Goal: Task Accomplishment & Management: Use online tool/utility

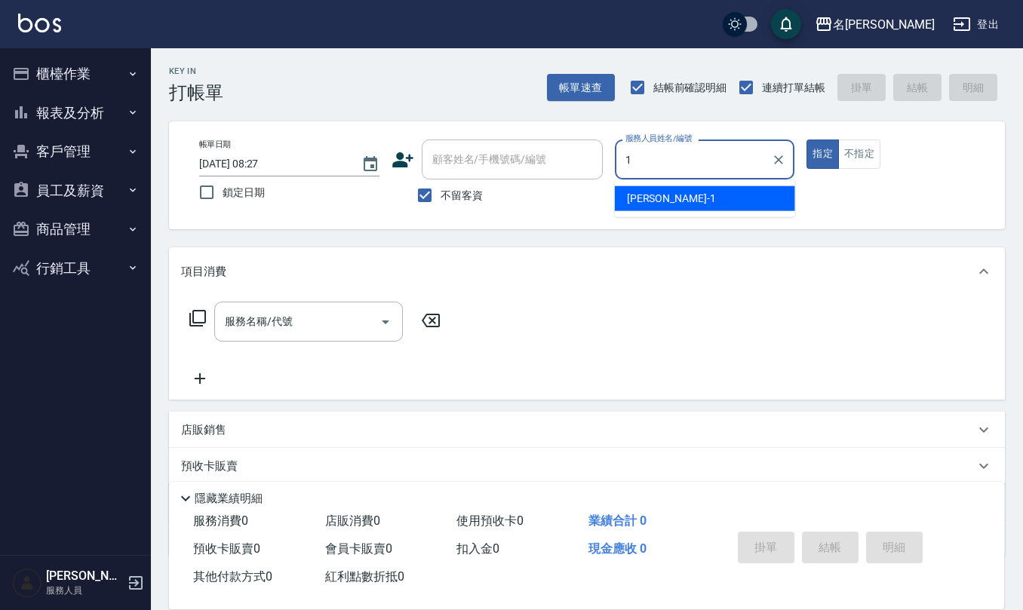
type input "[PERSON_NAME]1"
type button "true"
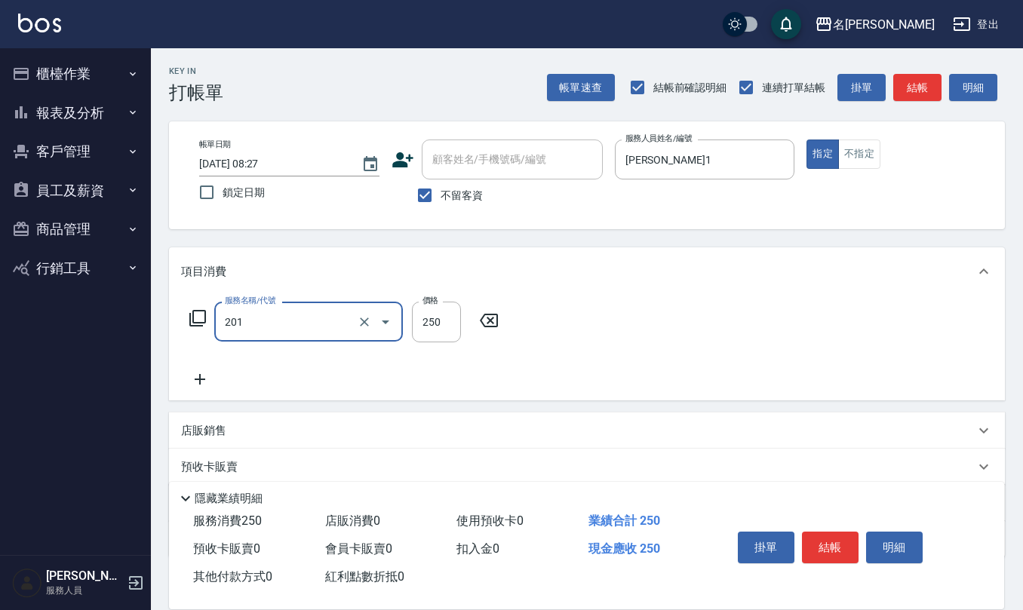
type input "洗髮(201)"
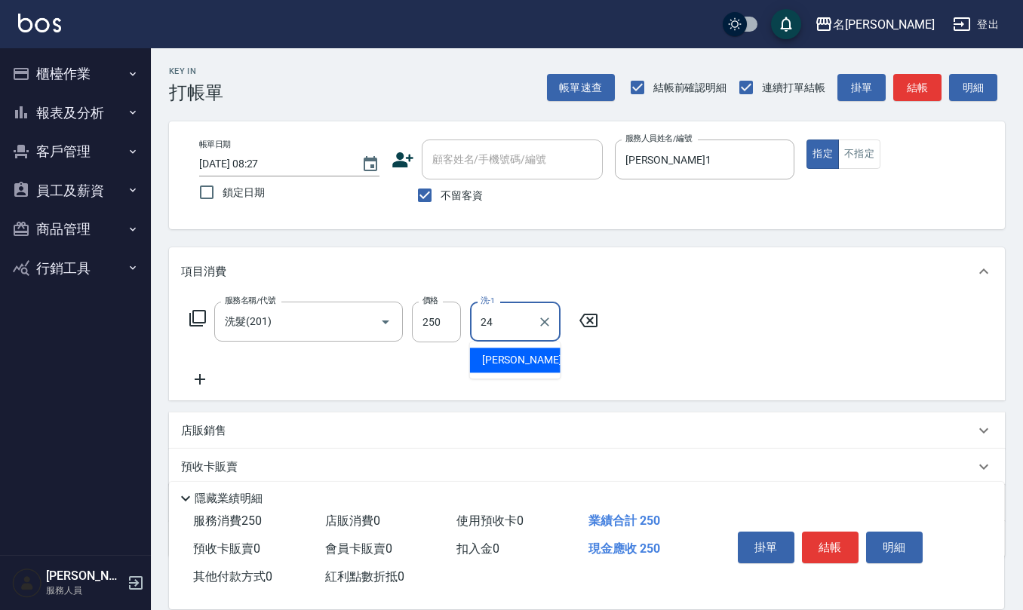
type input "[PERSON_NAME]-24"
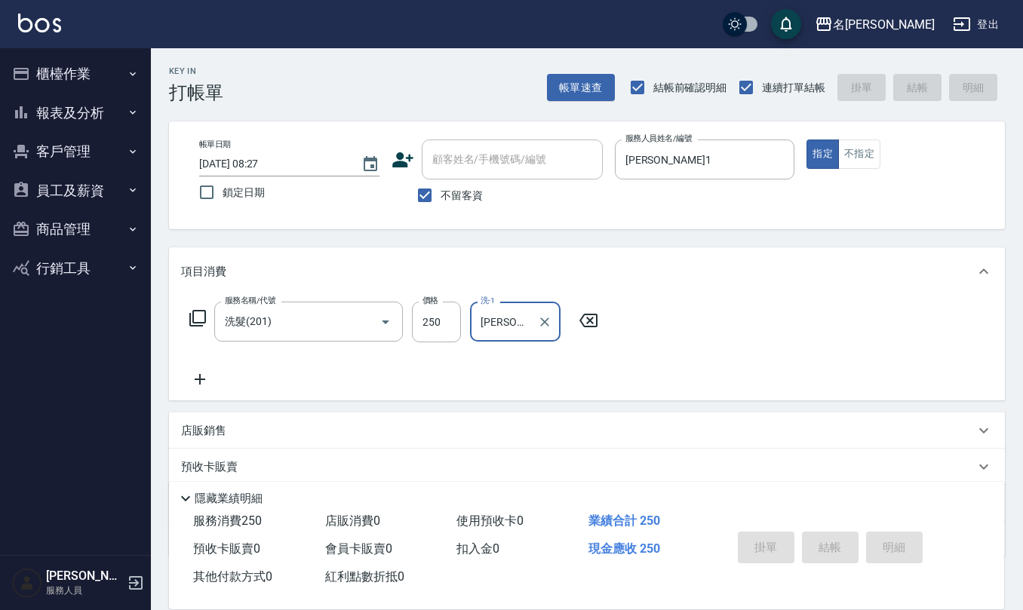
type input "[DATE] 12:17"
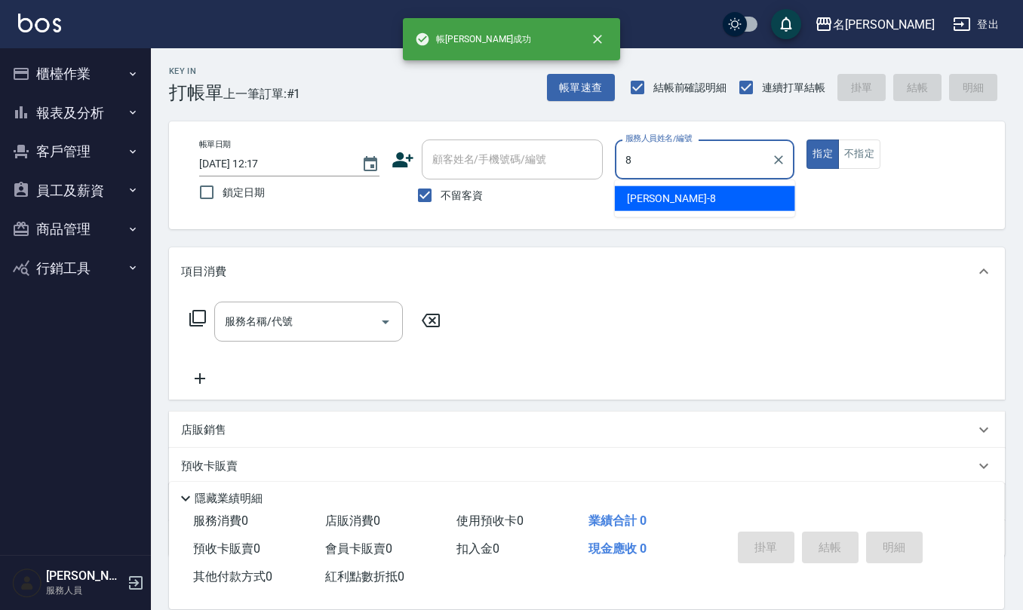
type input "[PERSON_NAME]-8"
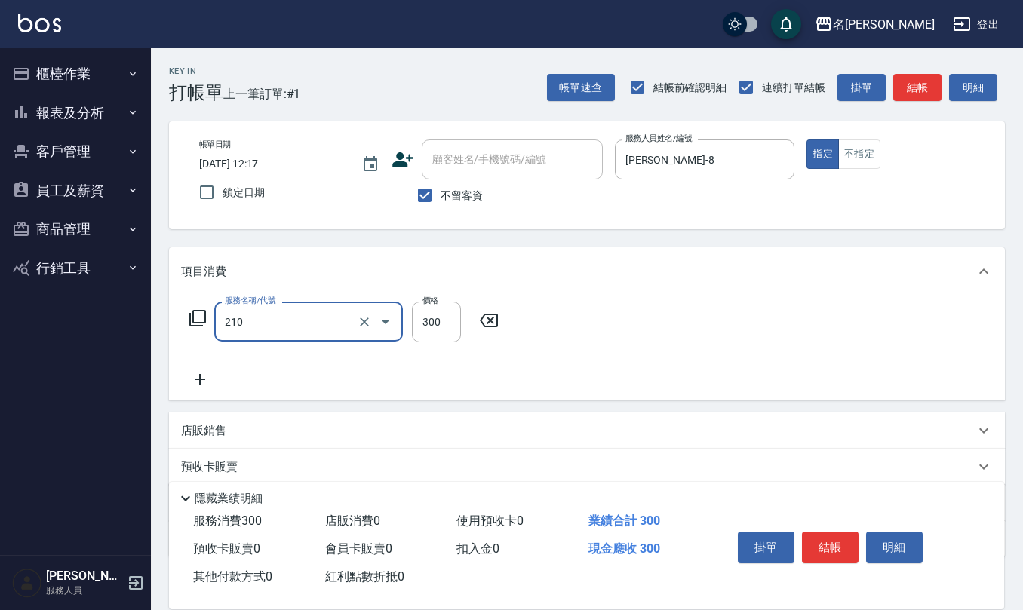
type input "[PERSON_NAME]洗髮精(210)"
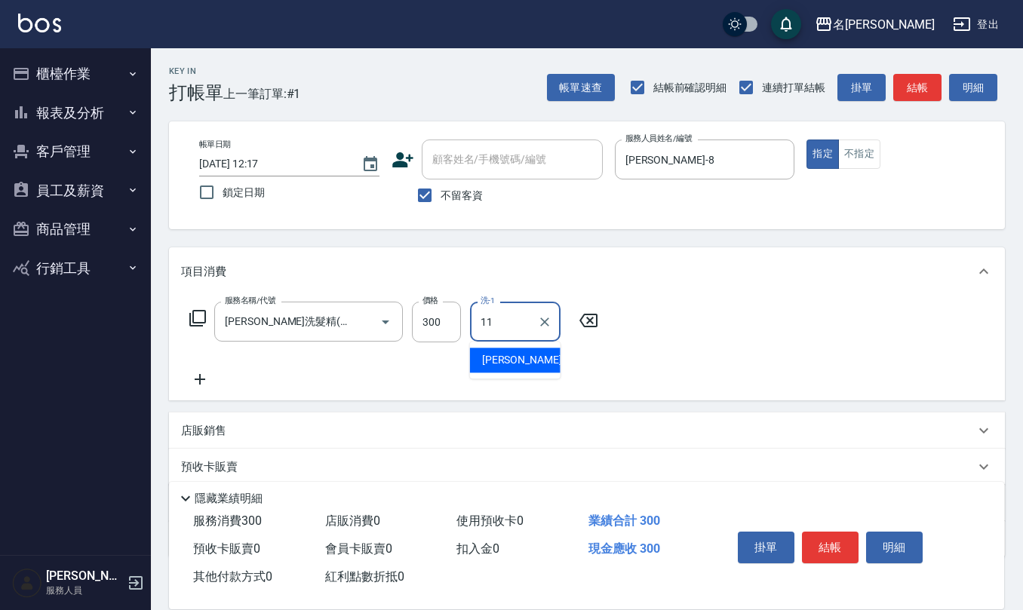
type input "[PERSON_NAME]橙-11"
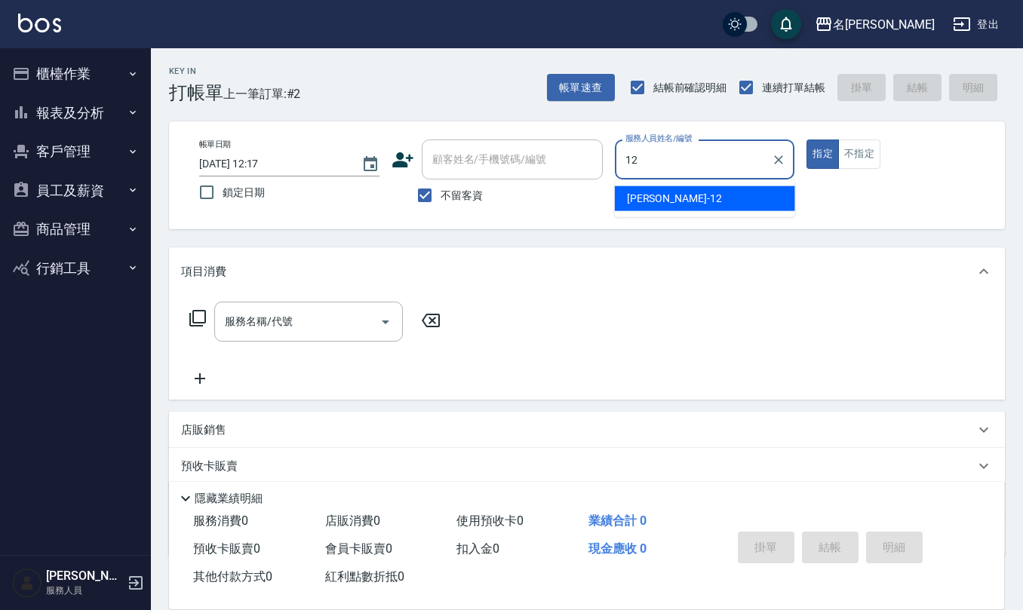
type input "[PERSON_NAME]-12"
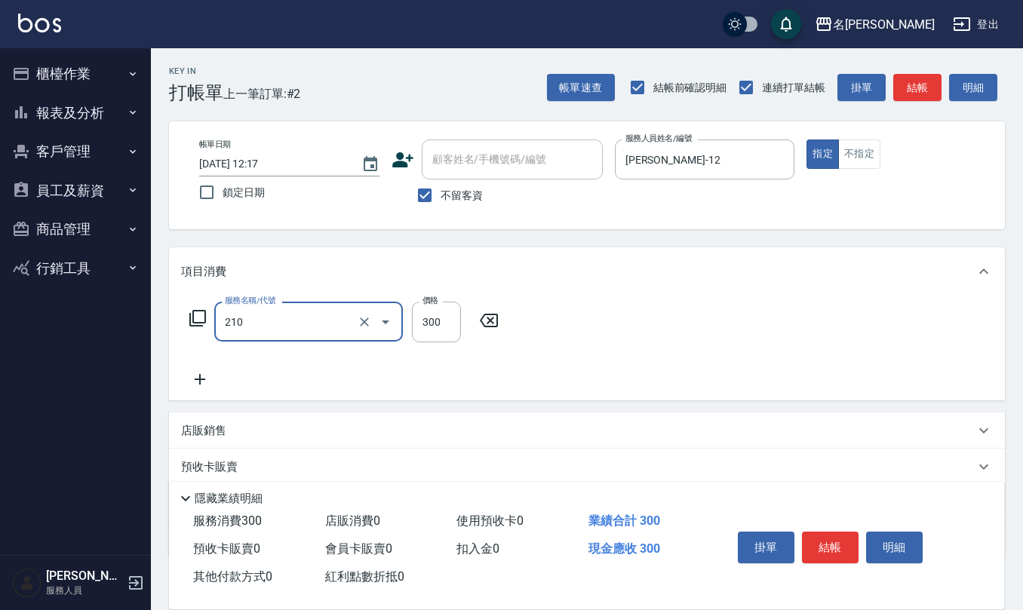
type input "[PERSON_NAME]洗髮精(210)"
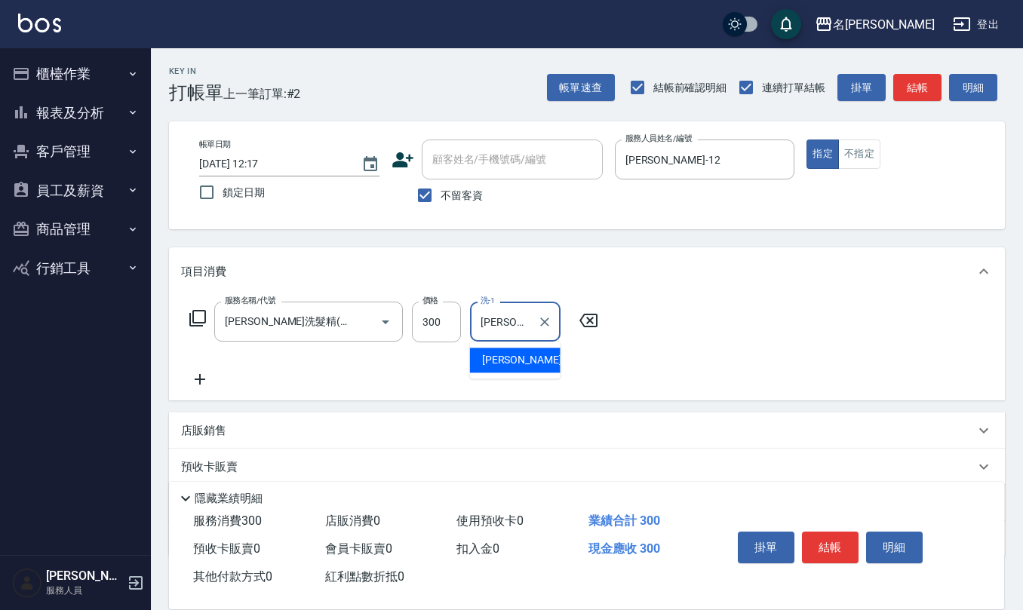
type input "[PERSON_NAME]-21"
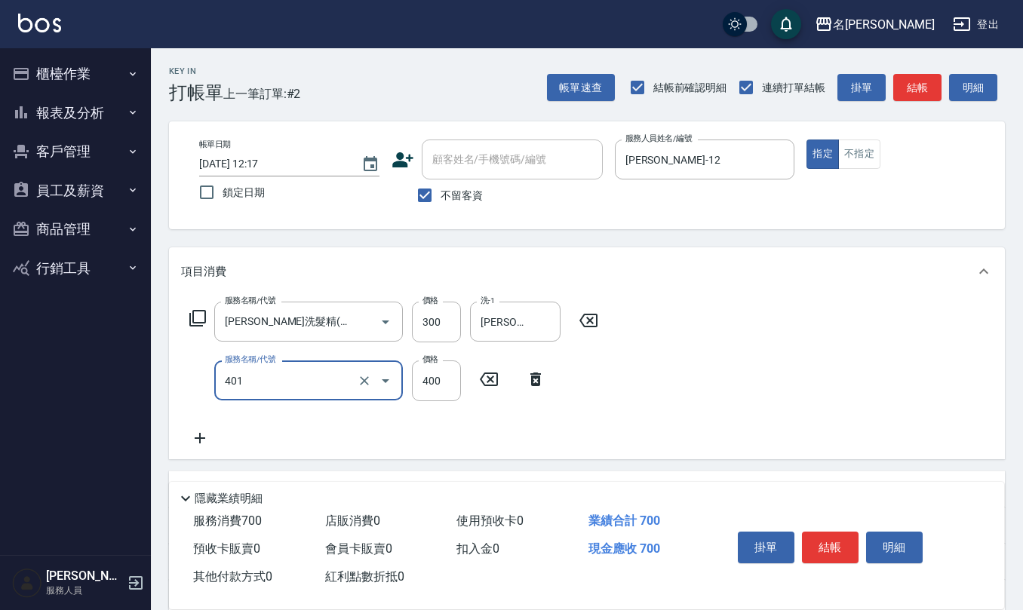
type input "剪髮(401)"
type input "250"
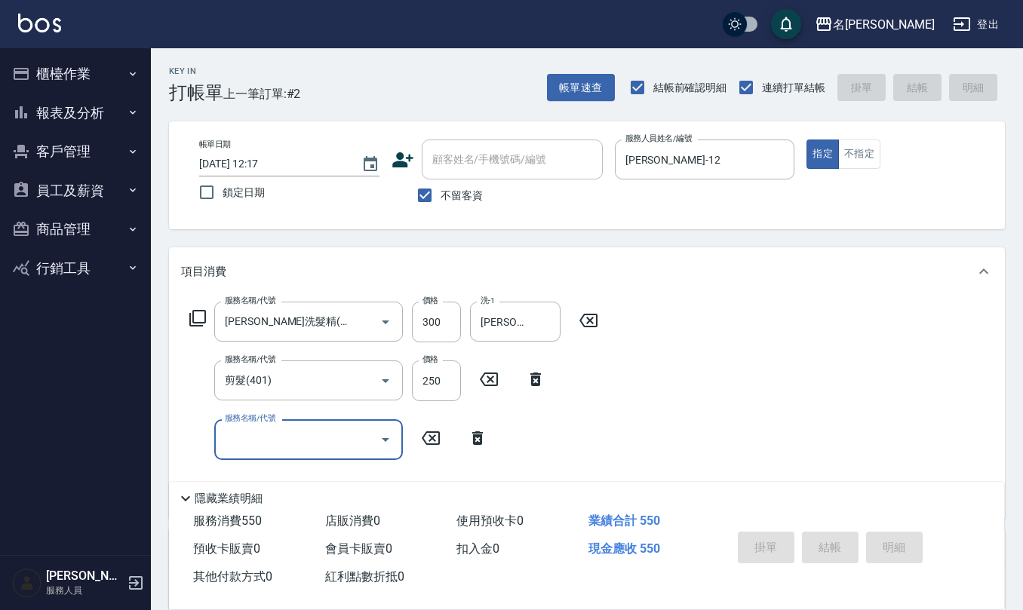
type input "[DATE] 12:18"
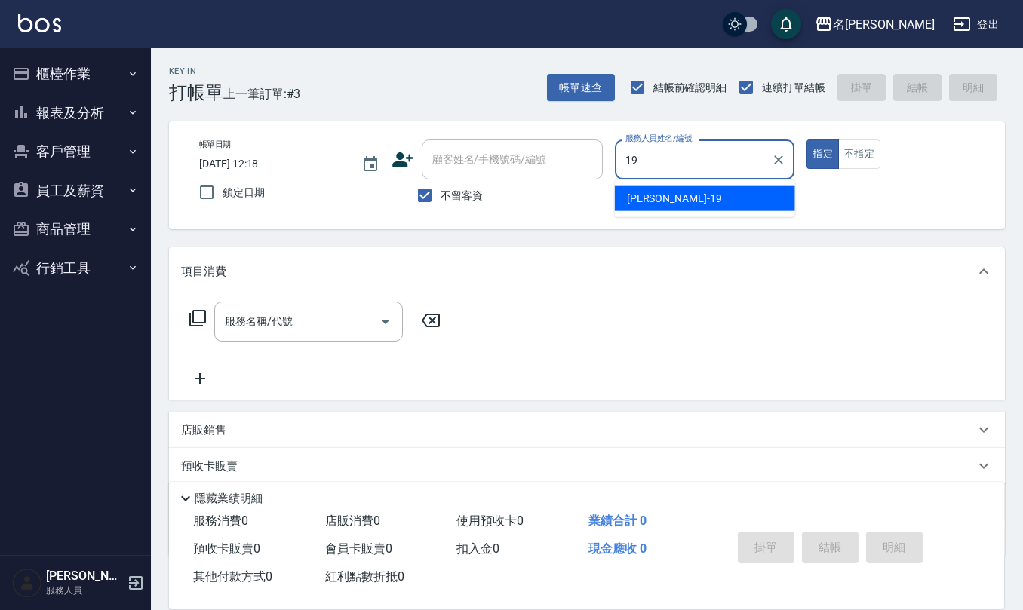
type input "[PERSON_NAME]-19"
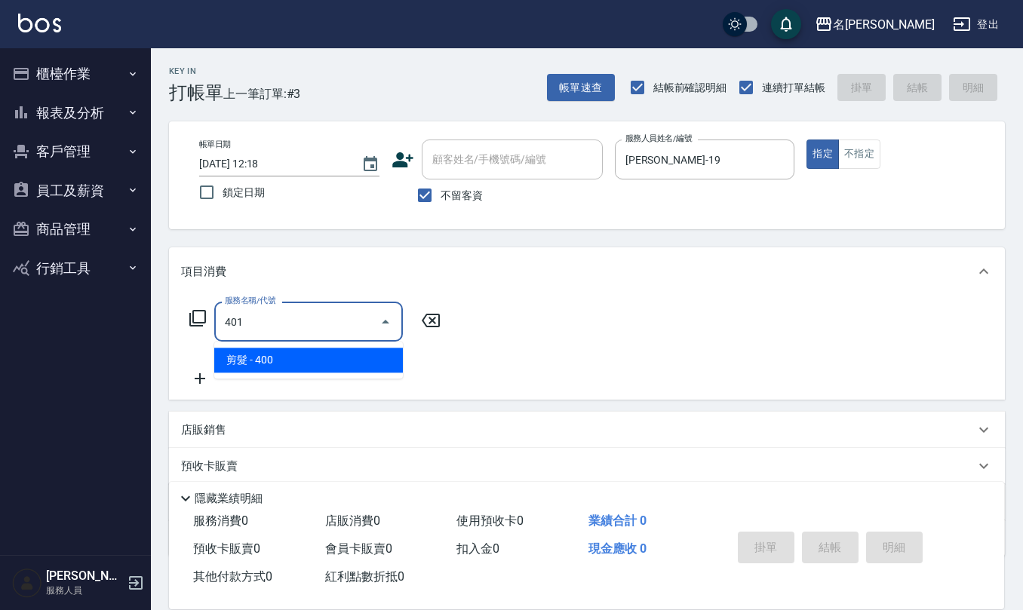
type input "剪髮(401)"
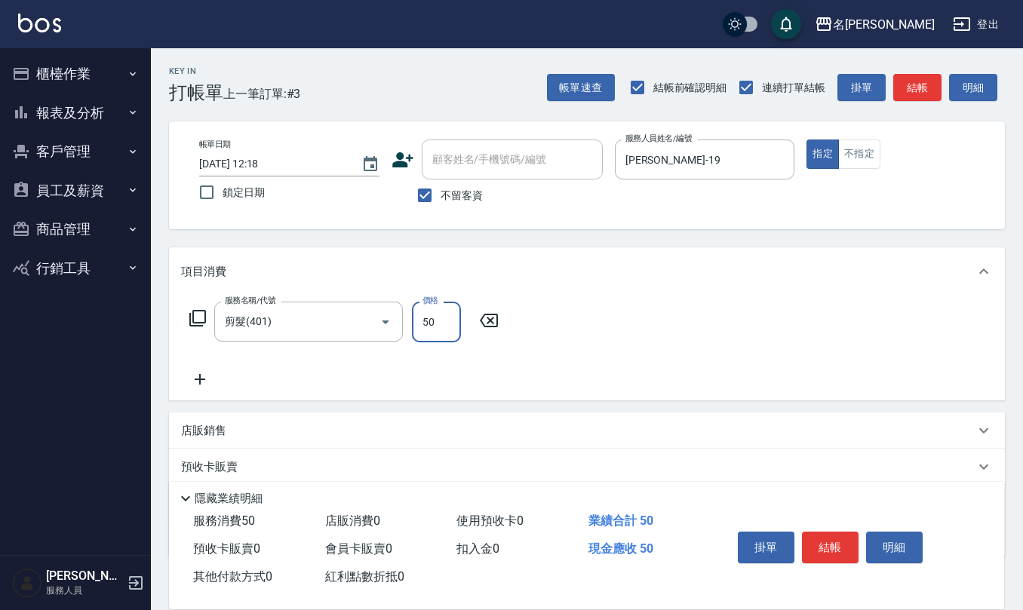
type input "50"
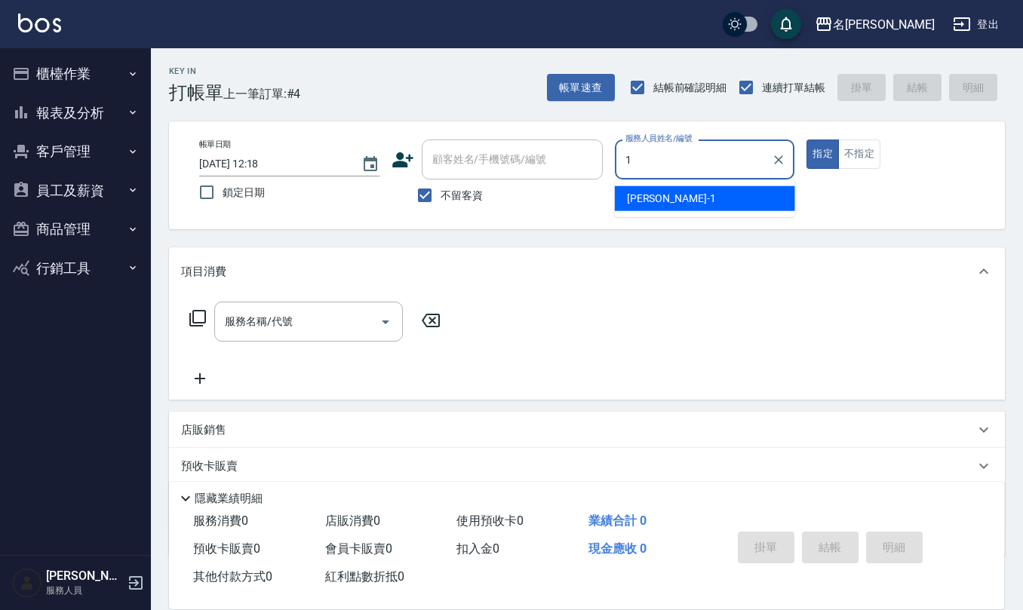
type input "[PERSON_NAME]1"
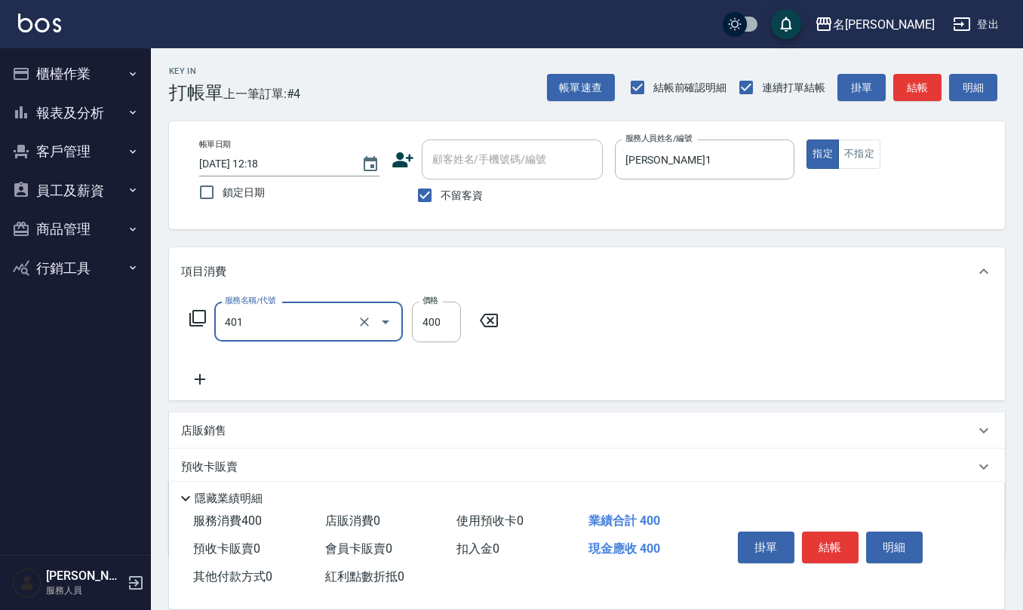
type input "剪髮(401)"
type input "405"
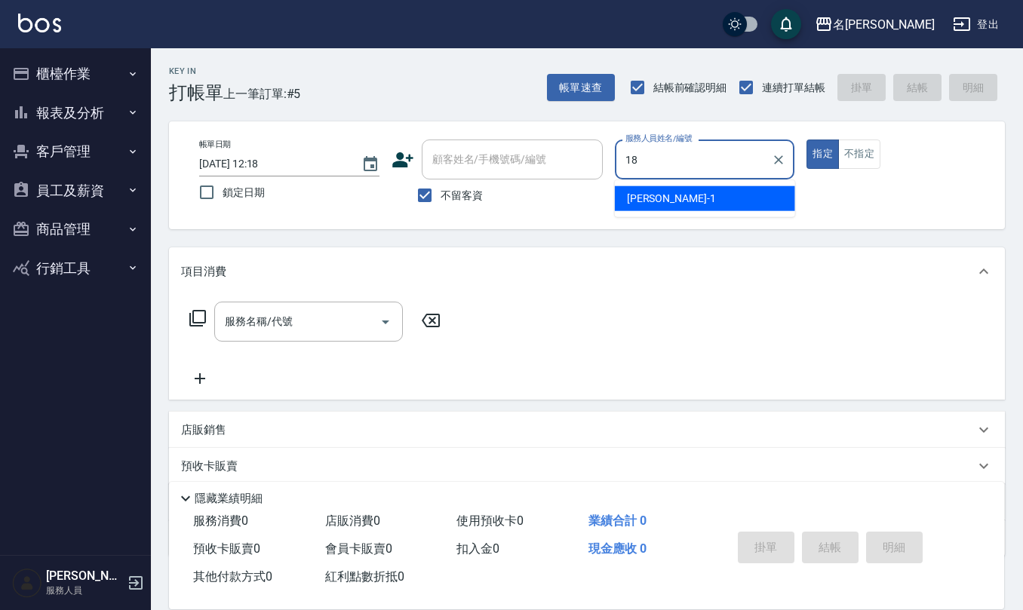
type input "[PERSON_NAME]-18"
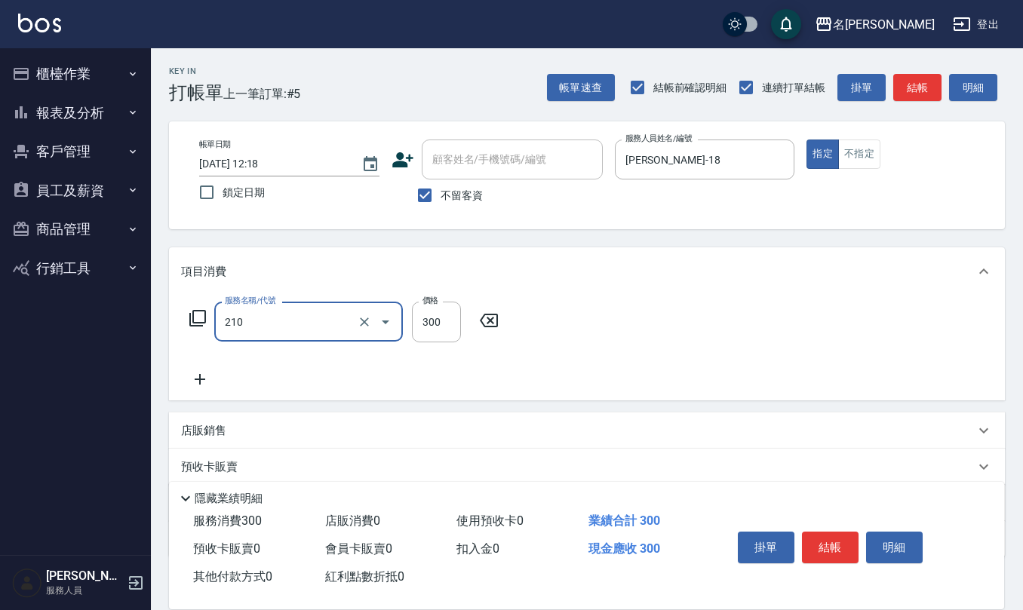
type input "[PERSON_NAME]洗髮精(210)"
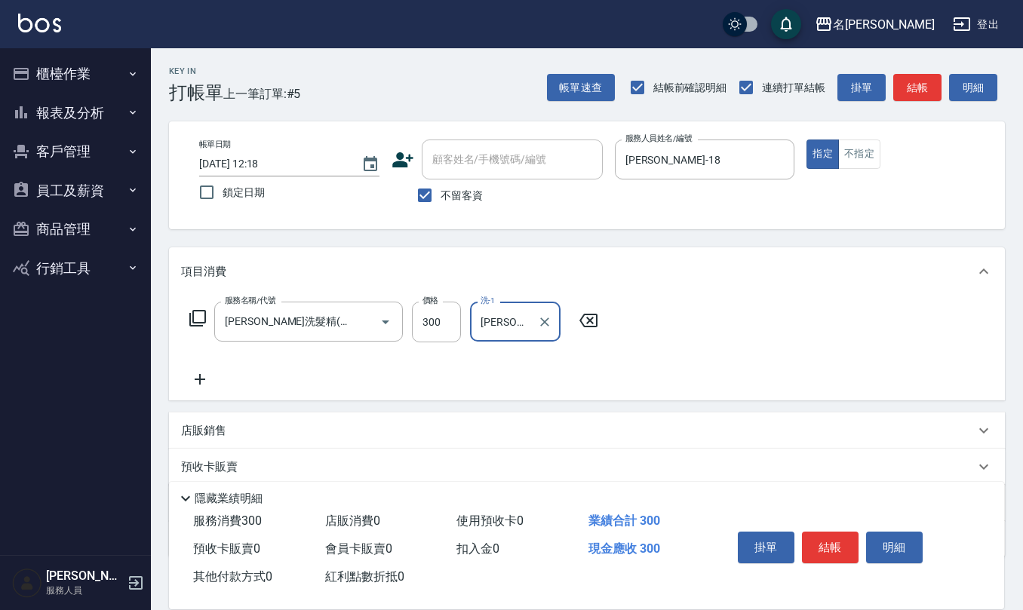
type input "[PERSON_NAME]-32"
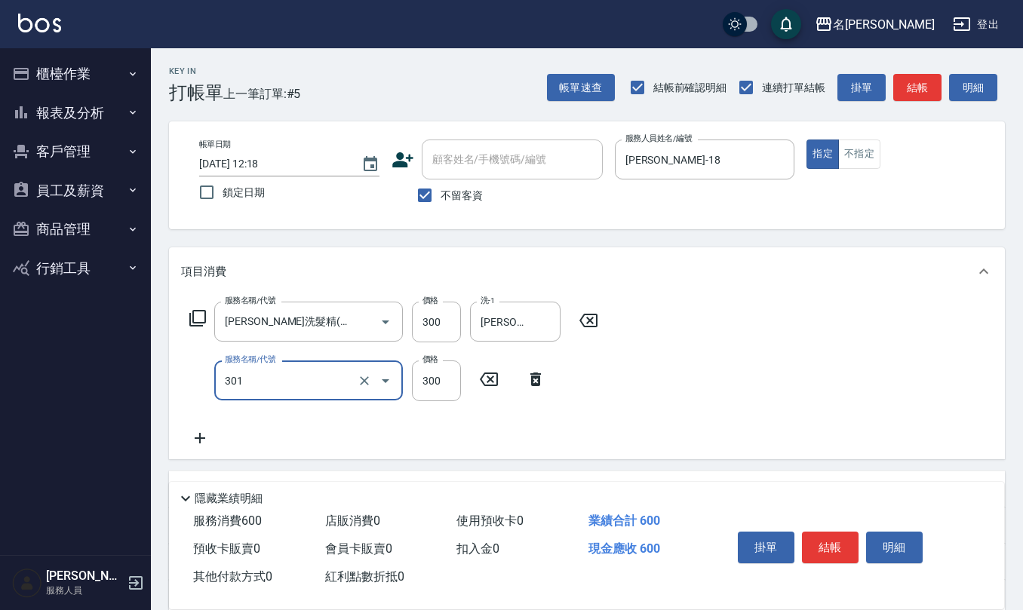
type input "補燙599以下(301)"
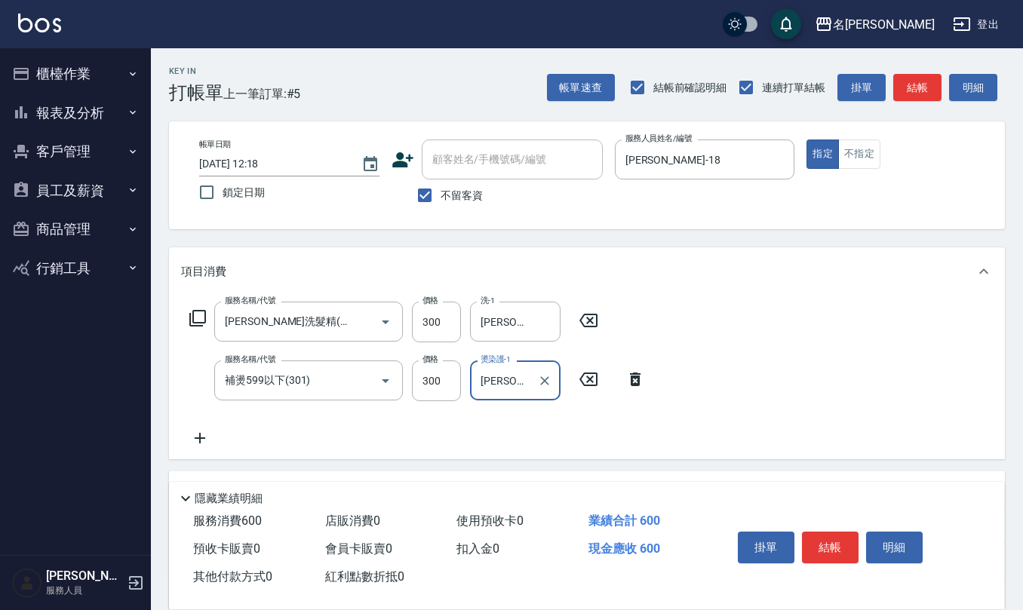
type input "[PERSON_NAME]-32"
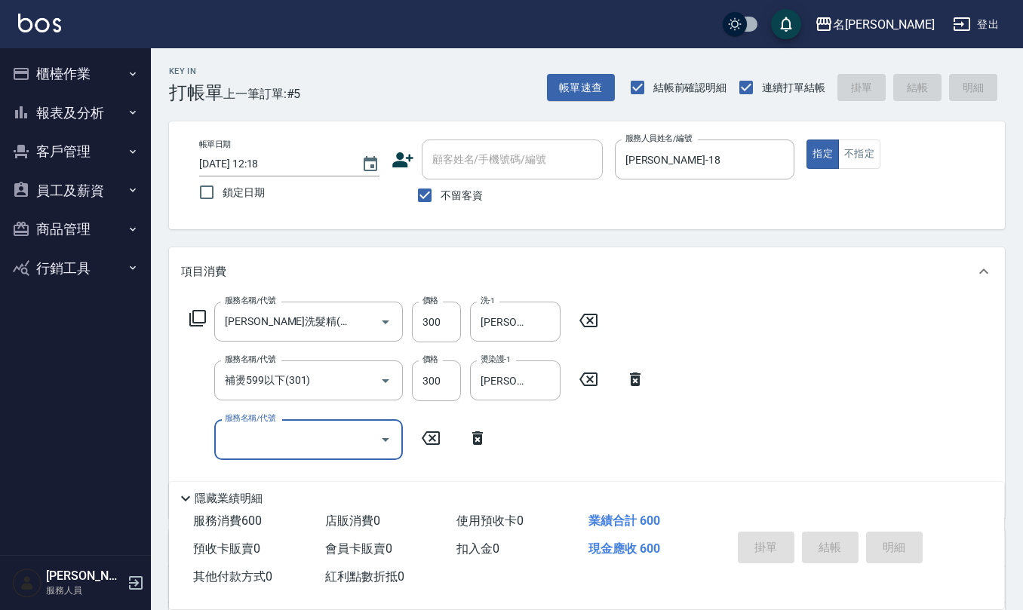
type input "[DATE] 12:35"
